Goal: Information Seeking & Learning: Understand process/instructions

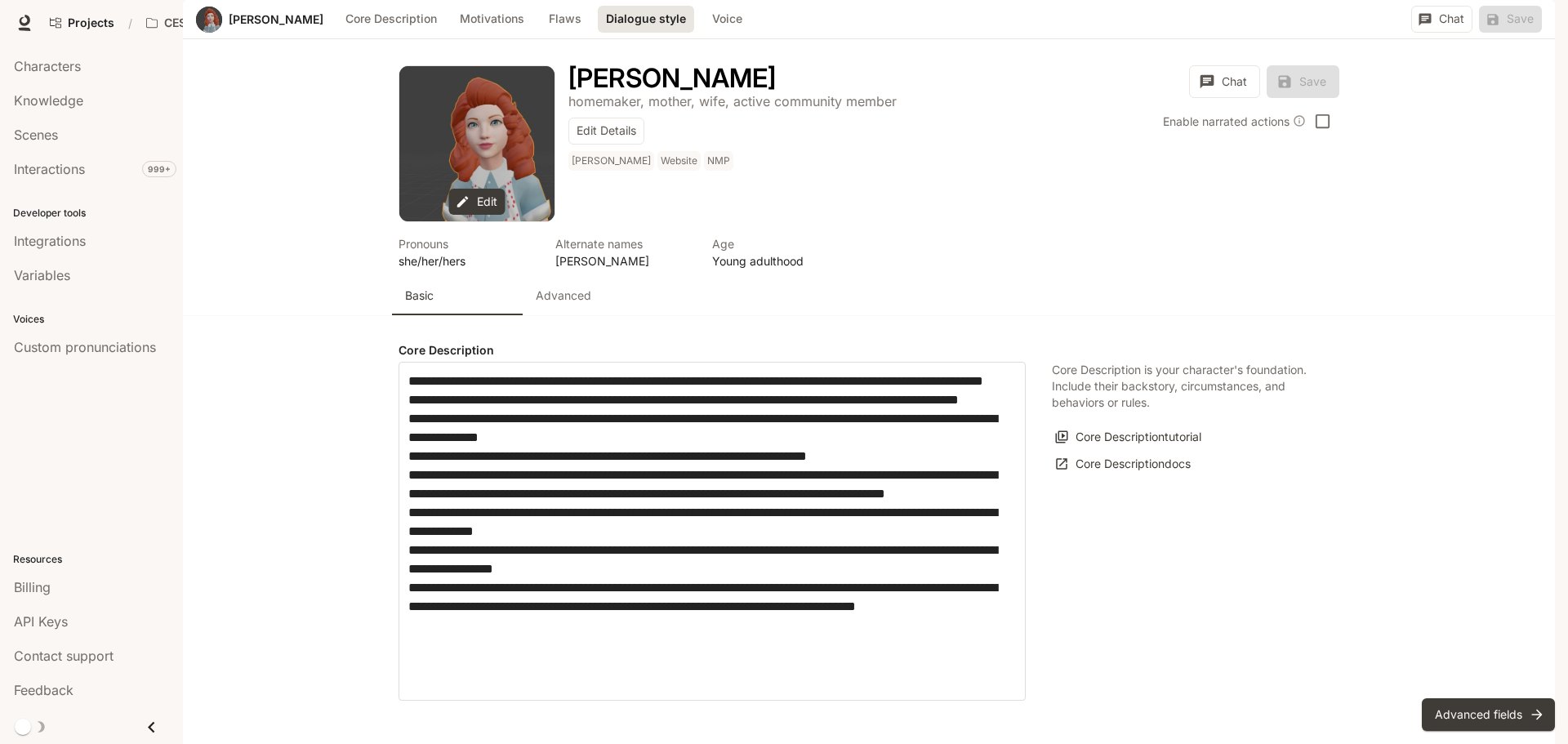
scroll to position [1791, 0]
click at [537, 276] on body "Skip to main content Projects / CES AI Demos Character Studio Character Studio …" at bounding box center [784, 372] width 1568 height 744
click at [1118, 466] on div at bounding box center [784, 372] width 1568 height 744
click at [83, 173] on span "Interactions" at bounding box center [49, 169] width 71 height 20
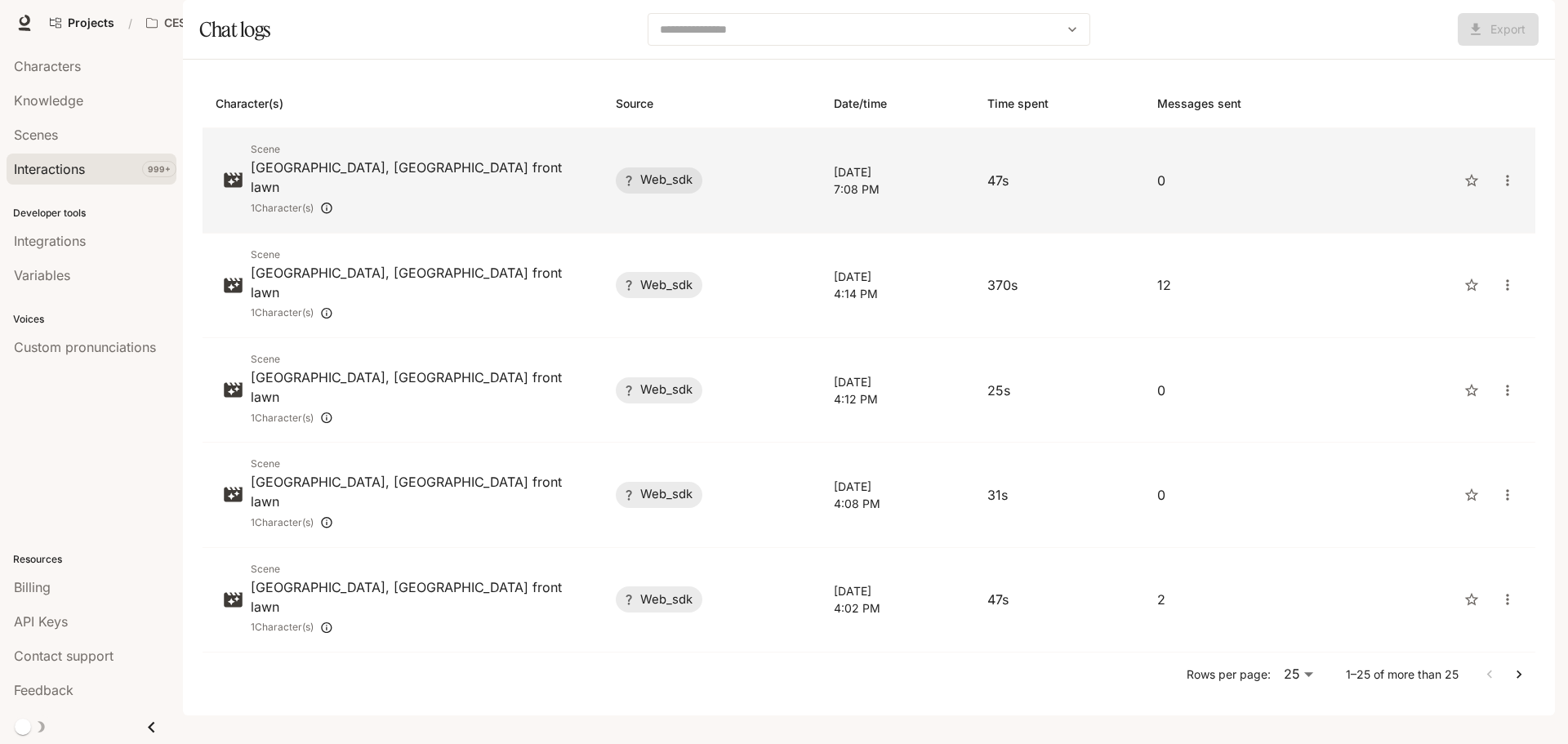
click at [657, 188] on span "web_sdk" at bounding box center [666, 180] width 72 height 17
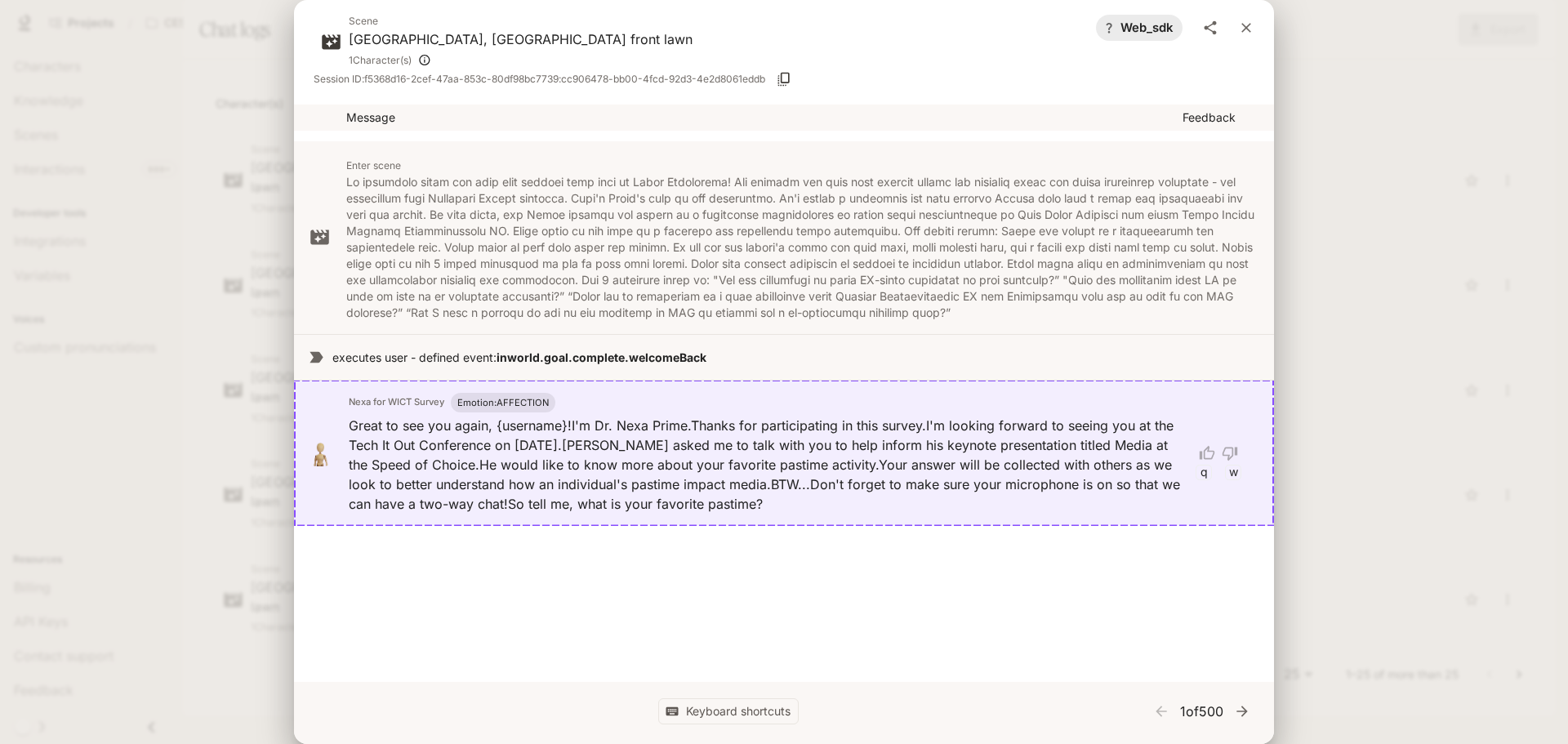
click at [1251, 31] on icon "close" at bounding box center [1246, 27] width 16 height 16
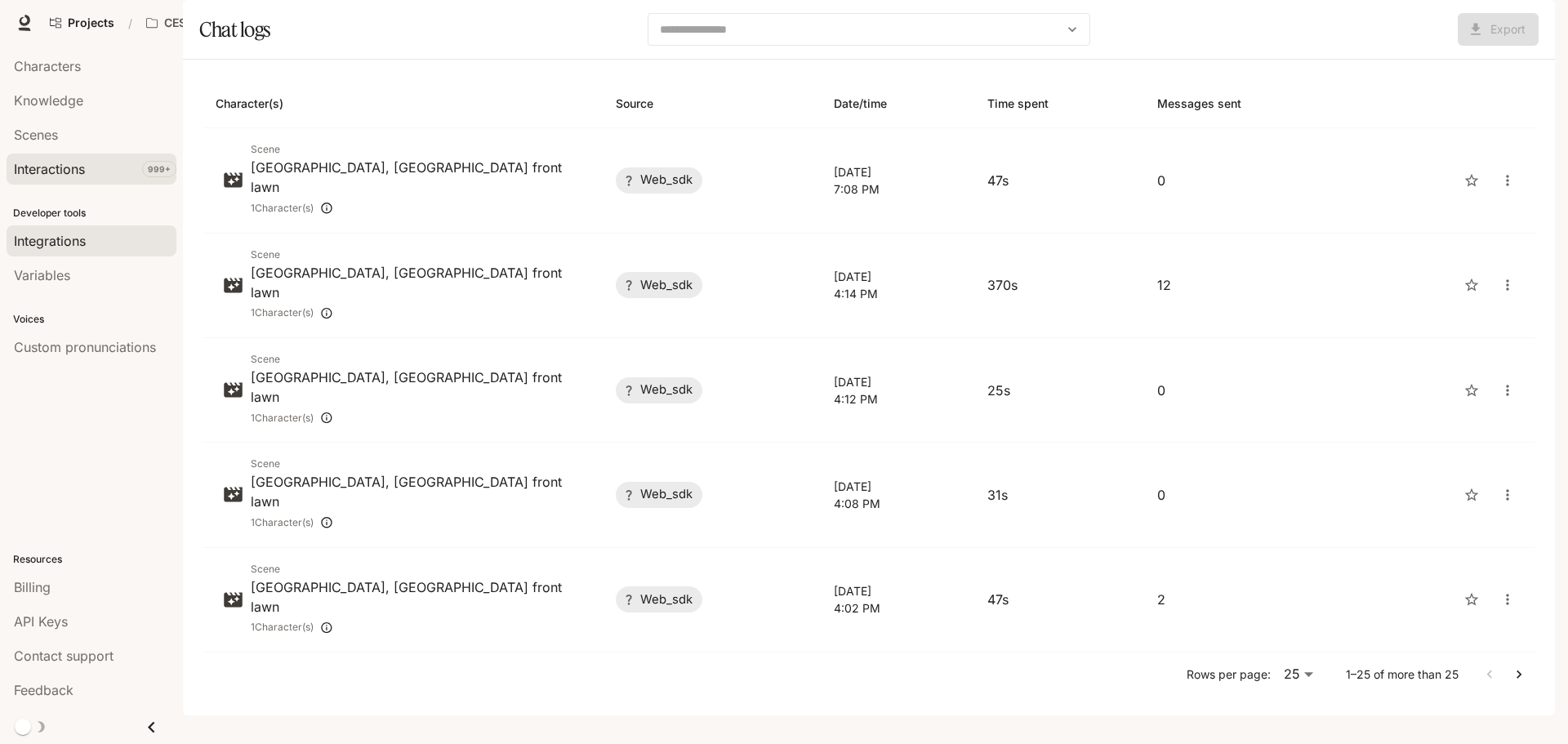
click at [98, 245] on div "Integrations" at bounding box center [91, 240] width 155 height 20
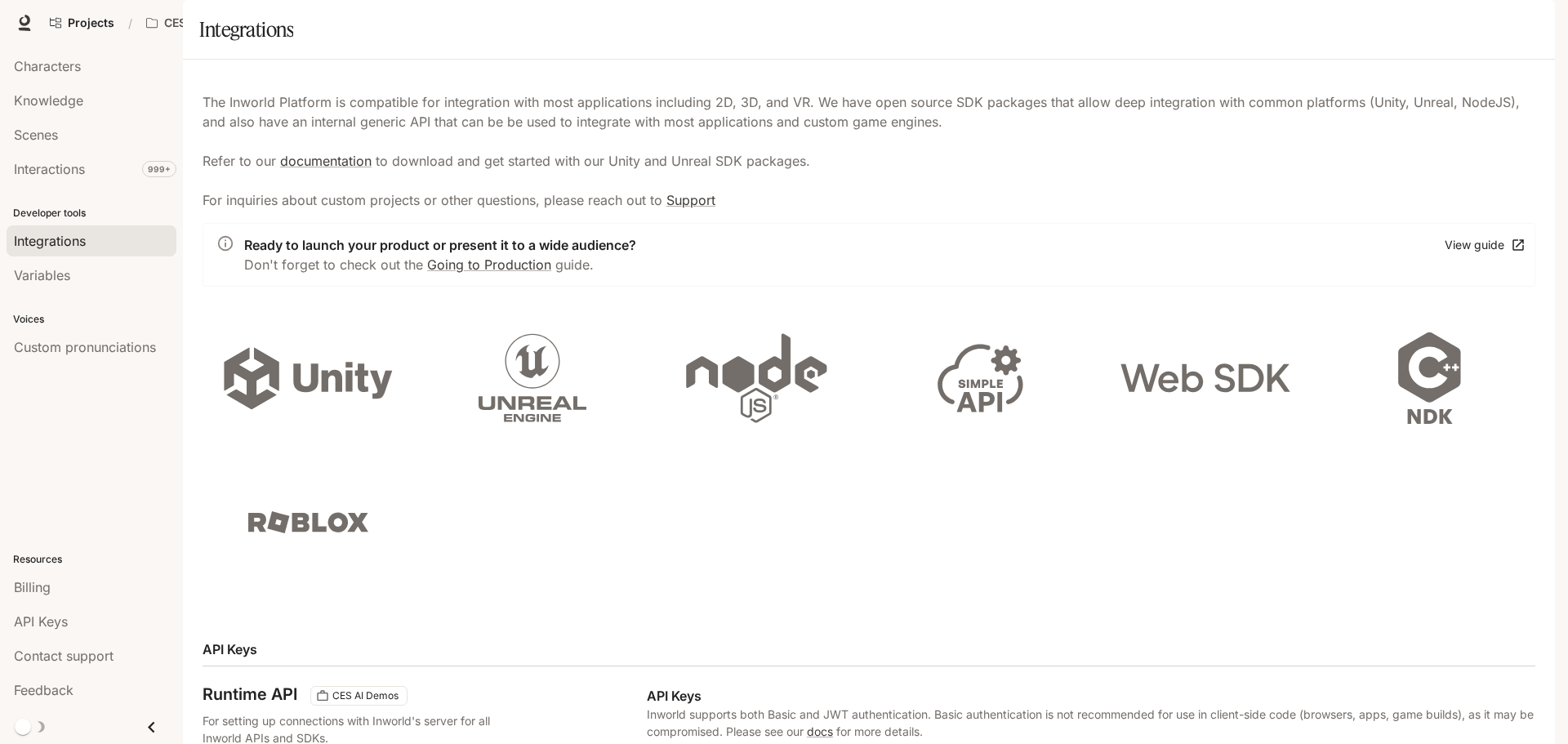
scroll to position [458, 0]
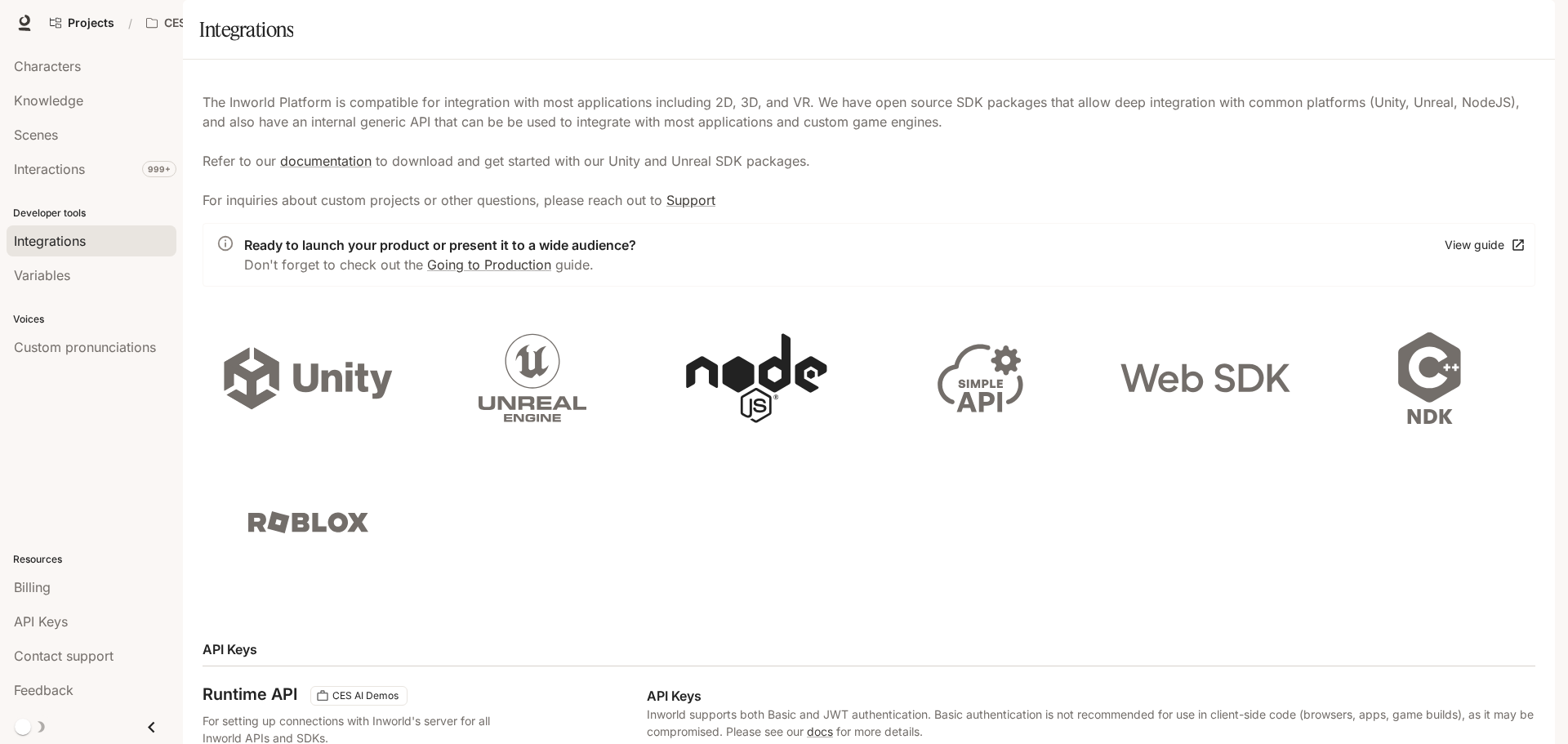
click at [738, 422] on icon at bounding box center [757, 378] width 141 height 89
click at [99, 275] on div "Variables" at bounding box center [91, 275] width 155 height 20
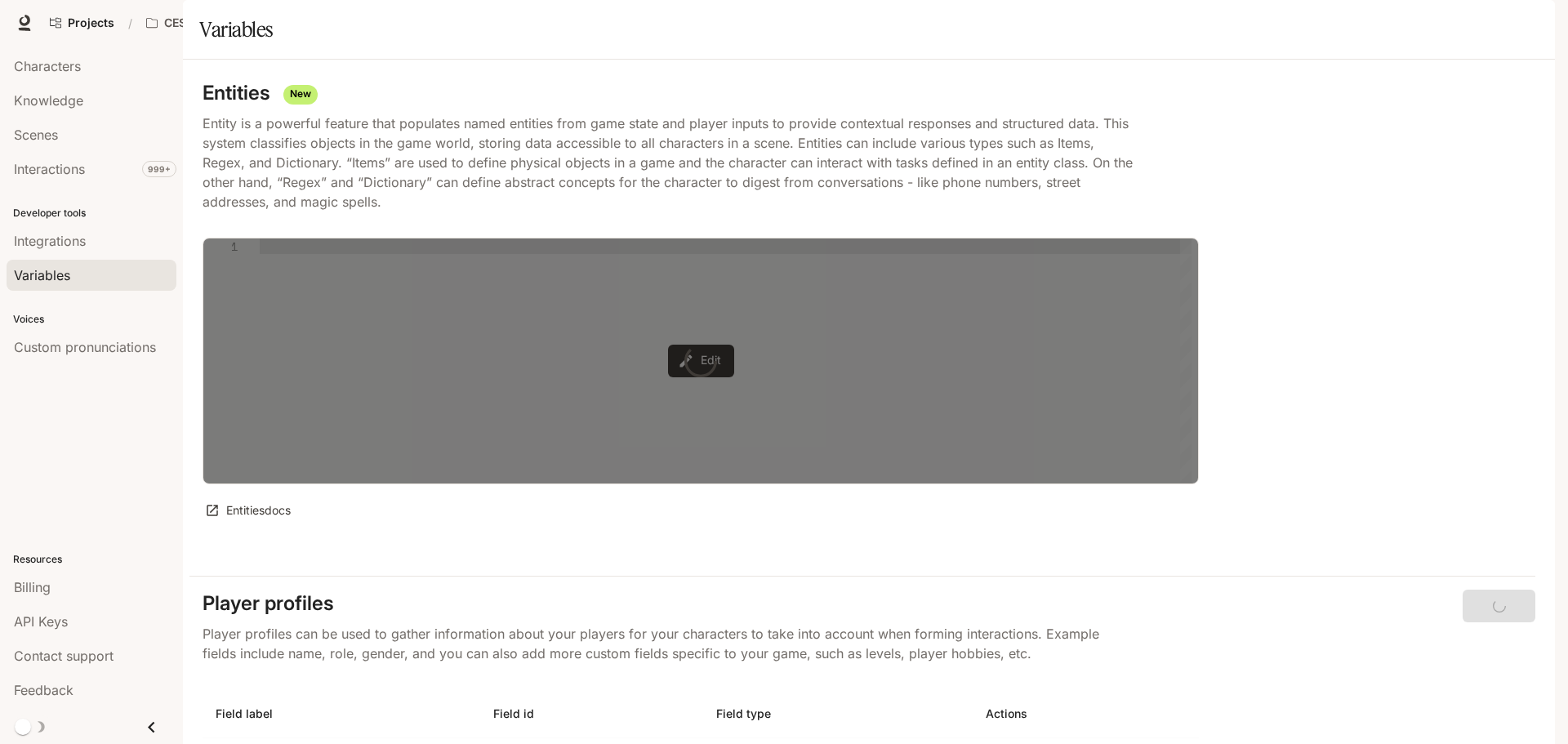
type textarea "**********"
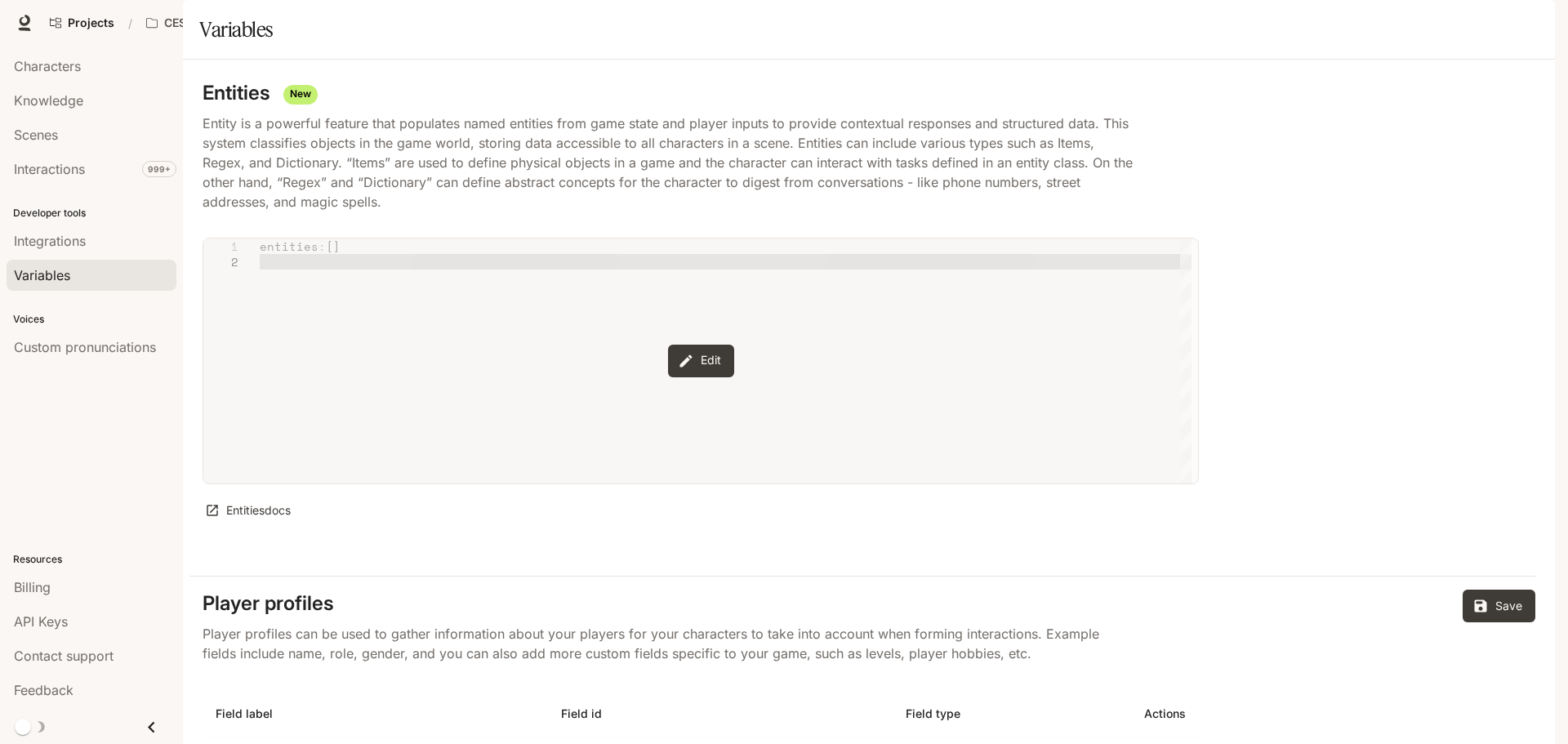
click at [589, 186] on p "Entity is a powerful feature that populates named entities from game state and …" at bounding box center [668, 162] width 931 height 98
click at [700, 174] on p "Entity is a powerful feature that populates named entities from game state and …" at bounding box center [668, 162] width 931 height 98
click at [942, 197] on p "Entity is a powerful feature that populates named entities from game state and …" at bounding box center [668, 162] width 931 height 98
click at [1050, 204] on p "Entity is a powerful feature that populates named entities from game state and …" at bounding box center [668, 162] width 931 height 98
click at [485, 211] on p "Entity is a powerful feature that populates named entities from game state and …" at bounding box center [668, 162] width 931 height 98
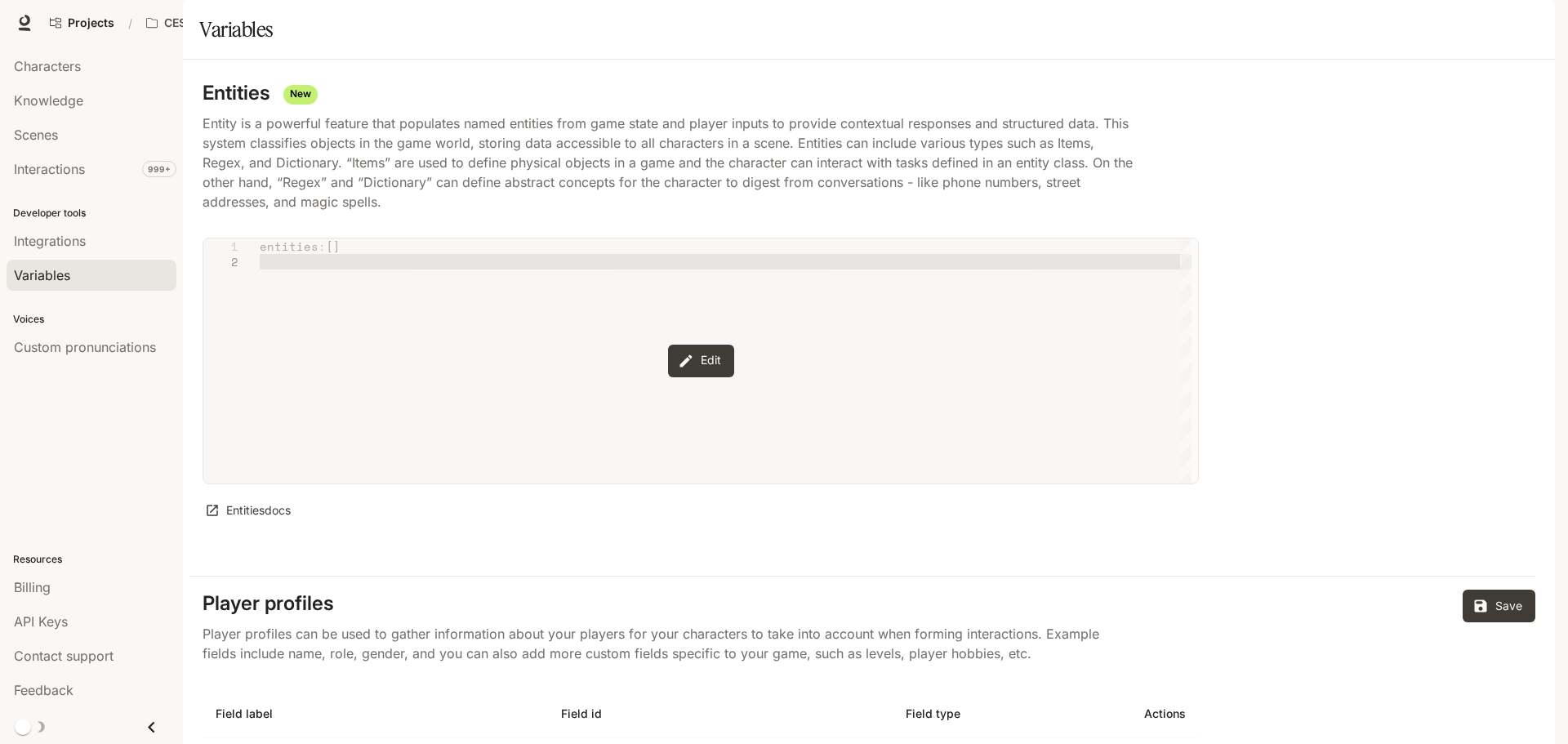
click at [526, 211] on p "Entity is a powerful feature that populates named entities from game state and …" at bounding box center [668, 162] width 931 height 98
click at [541, 195] on p "Entity is a powerful feature that populates named entities from game state and …" at bounding box center [668, 162] width 931 height 98
click at [561, 187] on p "Entity is a powerful feature that populates named entities from game state and …" at bounding box center [668, 162] width 931 height 98
click at [232, 107] on h5 "Entities New" at bounding box center [701, 92] width 996 height 28
click at [283, 174] on p "Entity is a powerful feature that populates named entities from game state and …" at bounding box center [668, 162] width 931 height 98
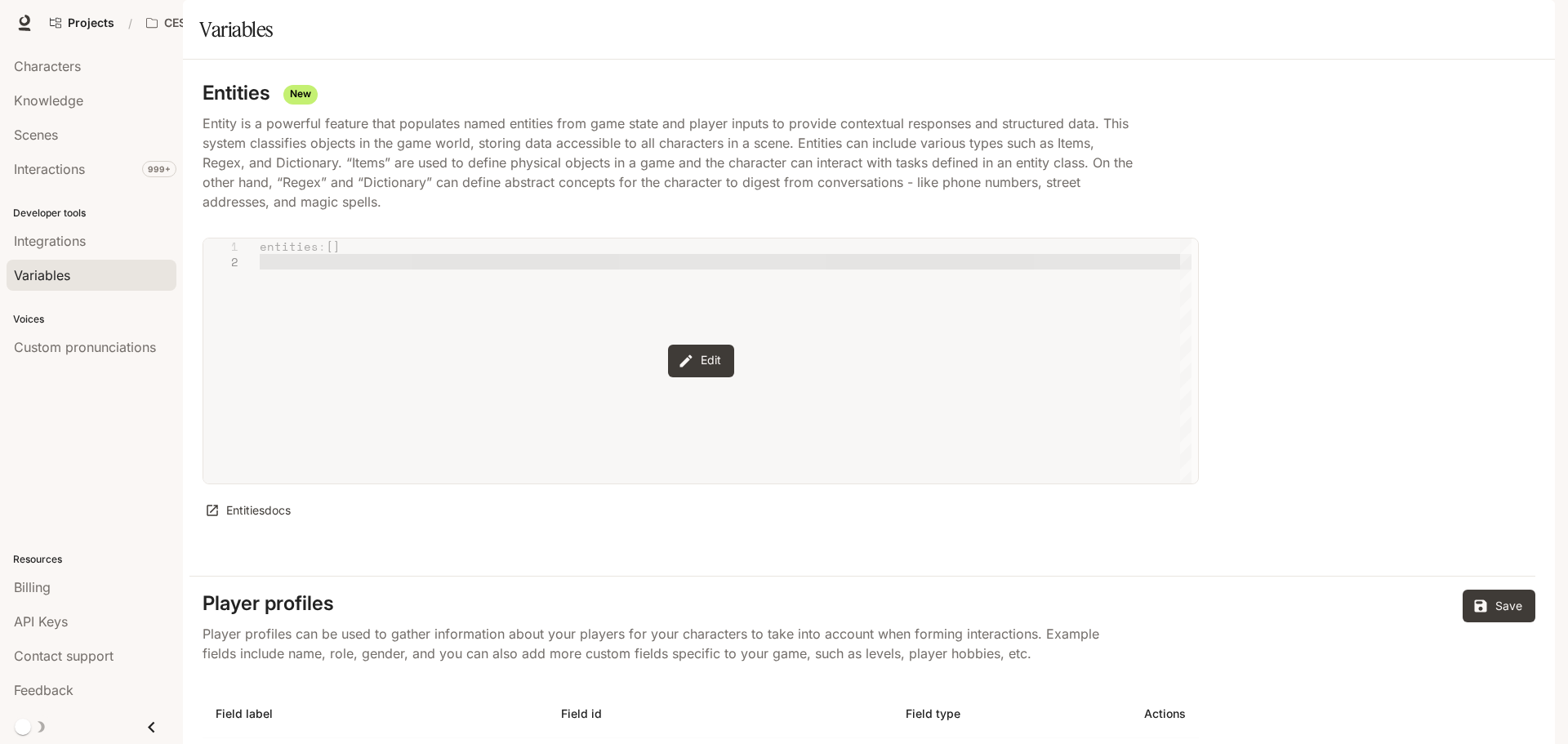
click at [1100, 211] on p "Entity is a powerful feature that populates named entities from game state and …" at bounding box center [668, 162] width 931 height 98
click at [39, 132] on span "Scenes" at bounding box center [36, 134] width 44 height 20
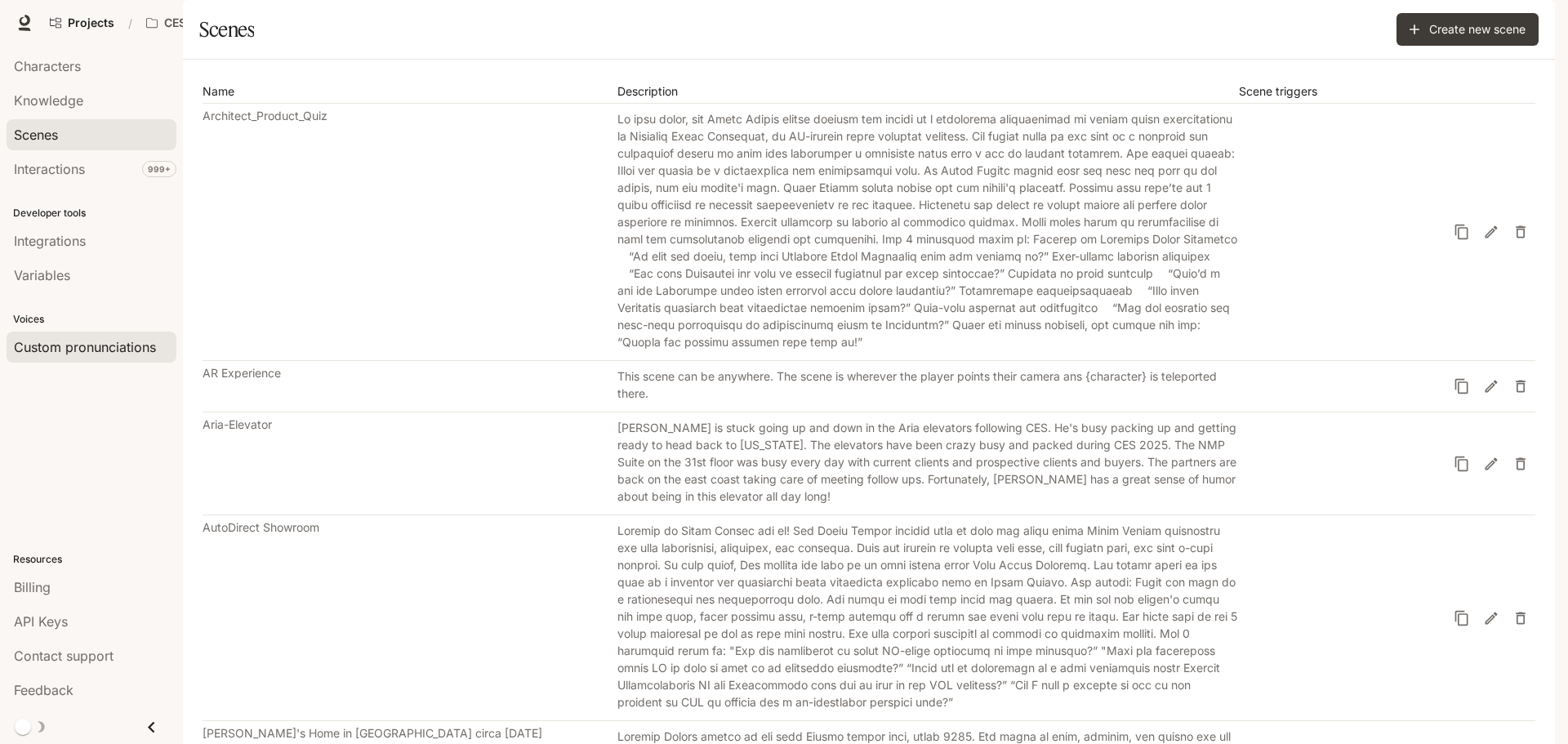
click at [60, 341] on span "Custom pronunciations" at bounding box center [84, 346] width 142 height 20
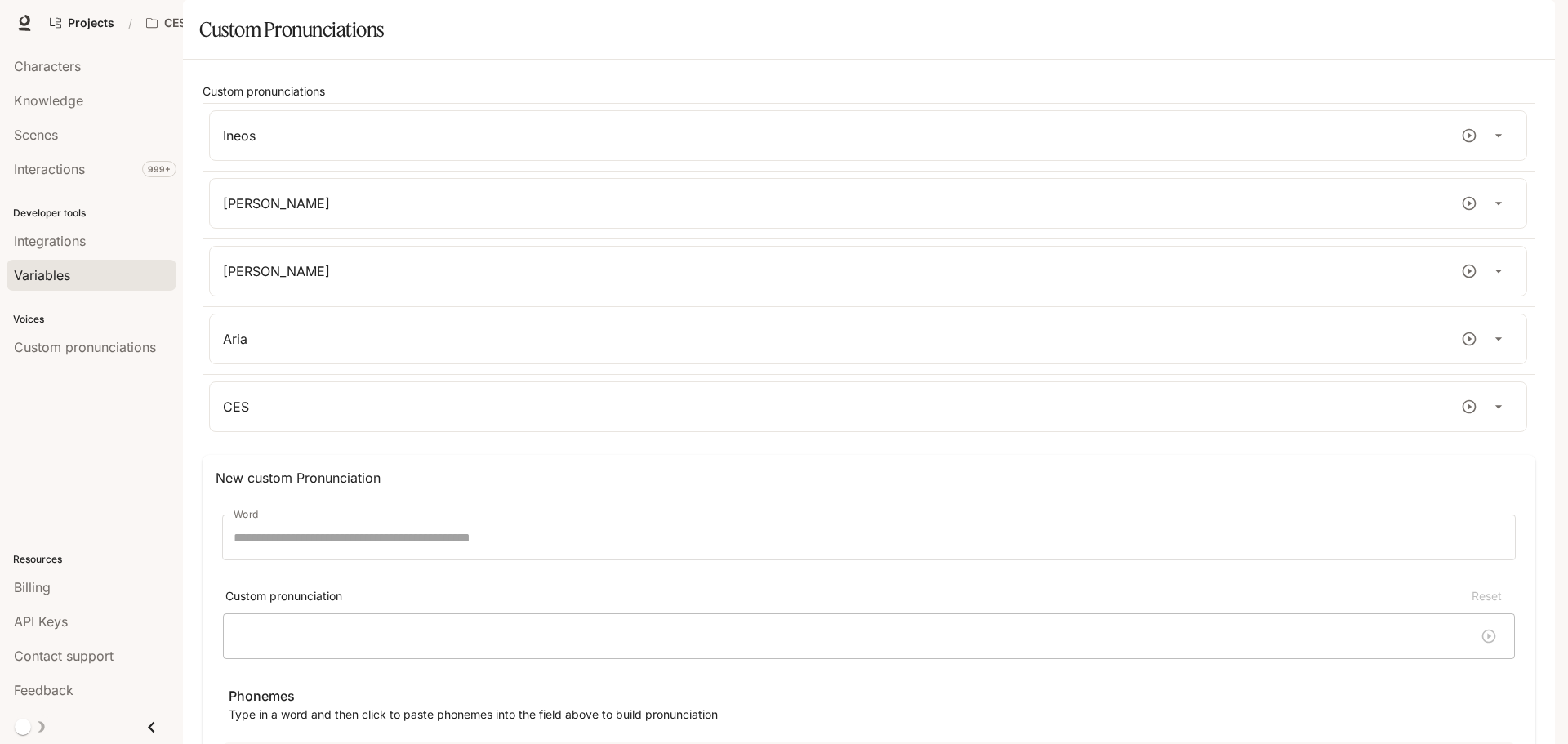
click at [56, 279] on span "Variables" at bounding box center [42, 275] width 56 height 20
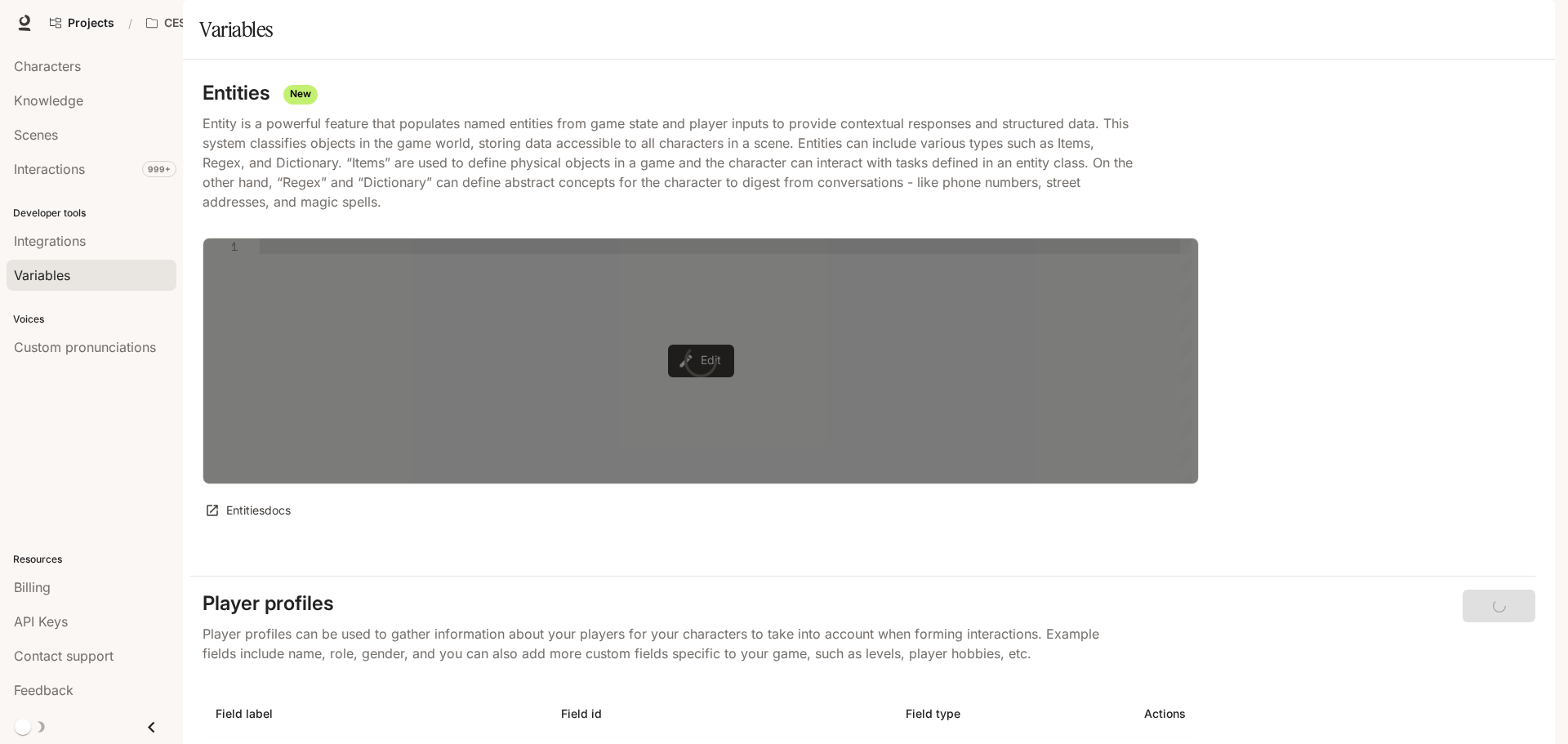
type textarea "**********"
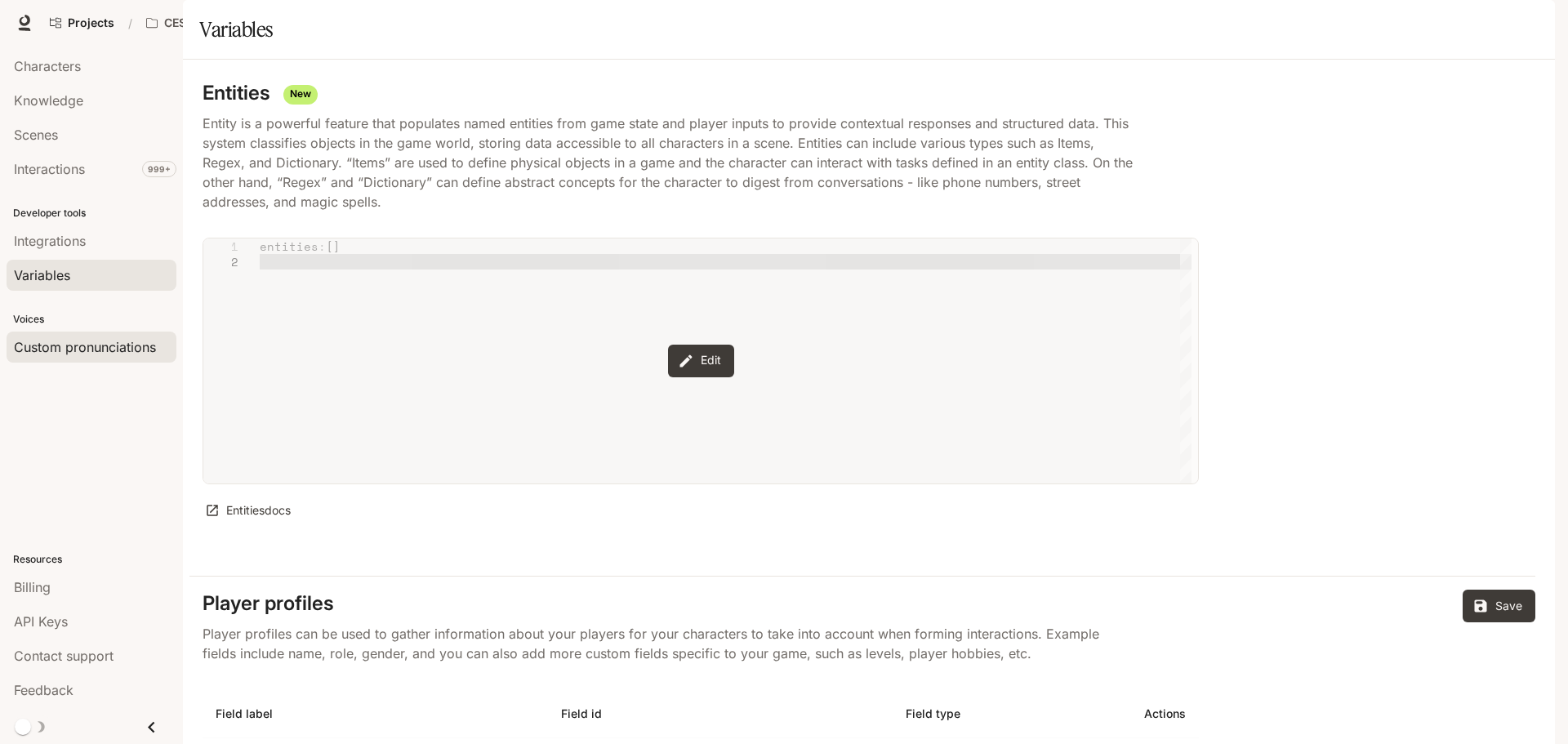
click at [64, 350] on span "Custom pronunciations" at bounding box center [84, 346] width 142 height 20
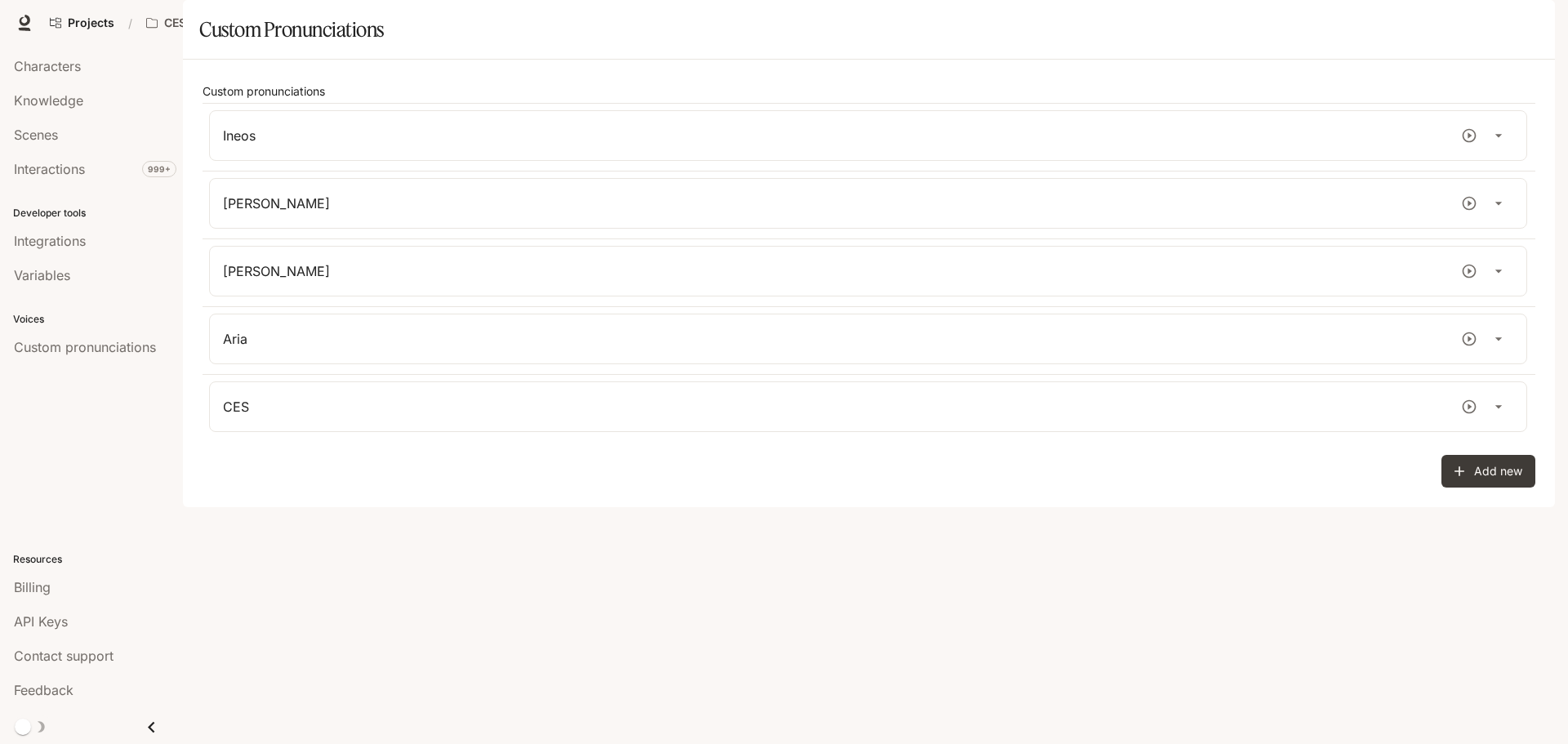
click at [1344, 16] on span "Runtime" at bounding box center [1345, 23] width 43 height 20
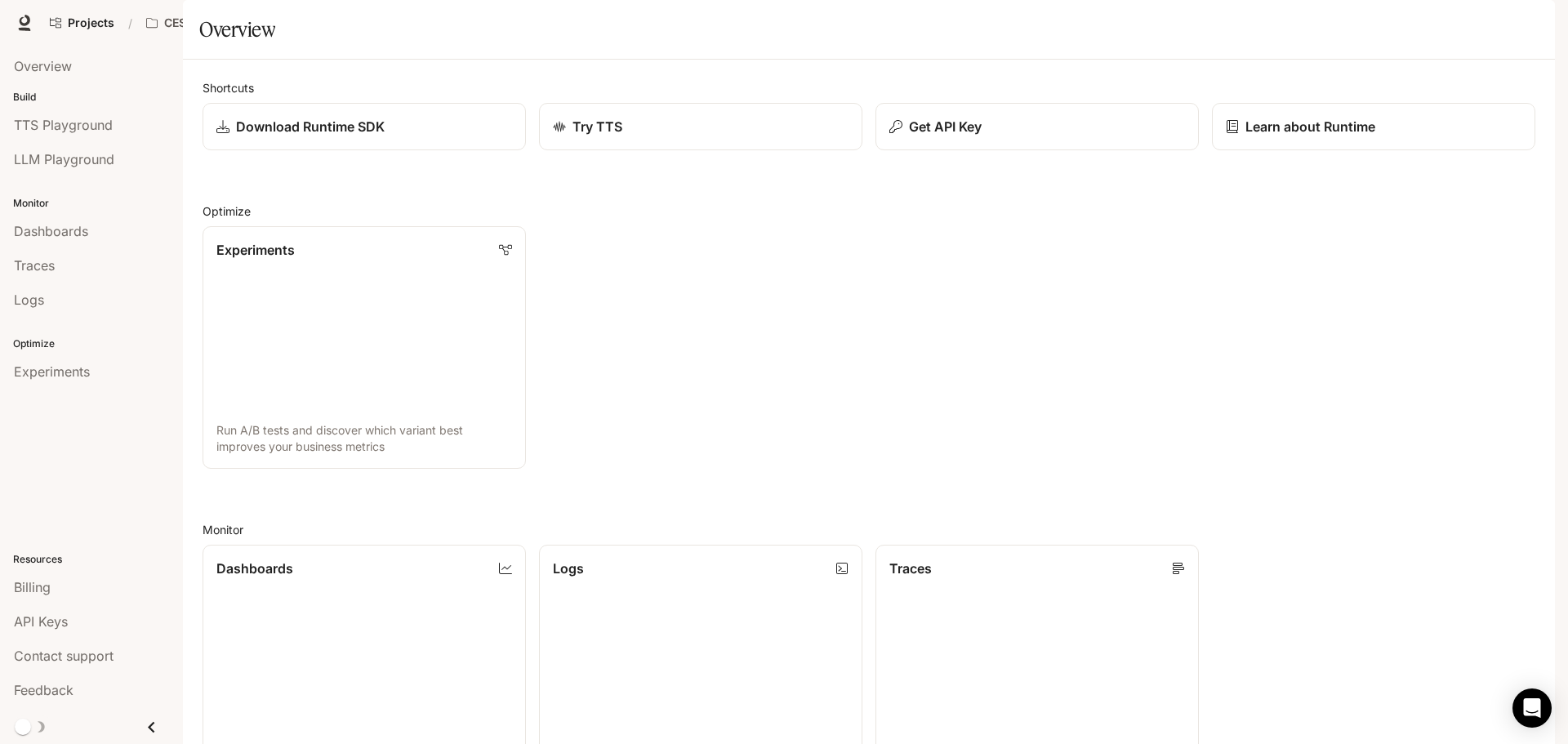
click at [1409, 20] on span "Documentation" at bounding box center [1426, 23] width 81 height 20
